Goal: Task Accomplishment & Management: Use online tool/utility

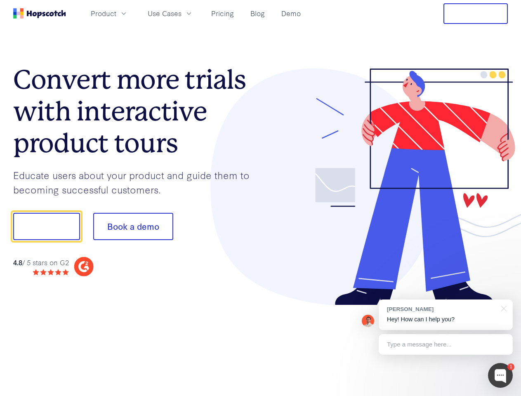
click at [261, 198] on div at bounding box center [384, 186] width 247 height 237
click at [116, 13] on span "Product" at bounding box center [104, 13] width 26 height 10
click at [181, 13] on span "Use Cases" at bounding box center [165, 13] width 34 height 10
click at [475, 14] on button "Free Trial" at bounding box center [475, 13] width 64 height 21
click at [46, 226] on button "Show me!" at bounding box center [46, 226] width 67 height 27
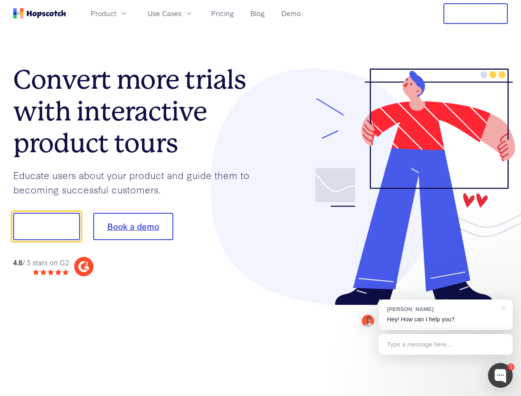
click at [133, 226] on button "Book a demo" at bounding box center [133, 226] width 80 height 27
click at [500, 375] on div at bounding box center [500, 375] width 25 height 25
click at [445, 315] on div "[PERSON_NAME] Hey! How can I help you?" at bounding box center [445, 314] width 134 height 31
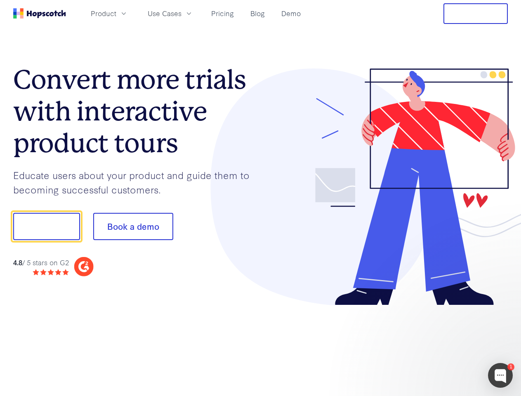
click at [502, 308] on div at bounding box center [435, 225] width 155 height 275
click at [445, 344] on div at bounding box center [435, 280] width 155 height 164
